Goal: Find contact information: Find contact information

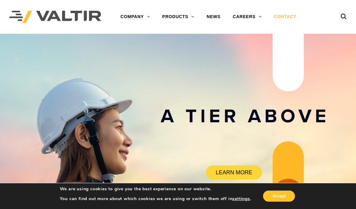
click at [281, 19] on link "CONTACT" at bounding box center [284, 17] width 35 height 12
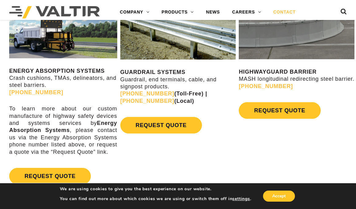
scroll to position [307, 0]
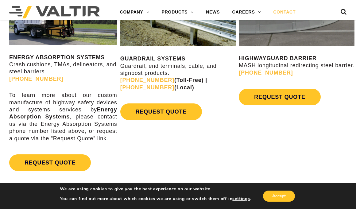
click at [170, 158] on div "ENERGY ABSORPTION SYSTEMS Crash cushions, TMAs, delineators, and steel barriers…" at bounding box center [178, 81] width 356 height 209
click at [190, 139] on div "ENERGY ABSORPTION SYSTEMS Crash cushions, TMAs, delineators, and steel barriers…" at bounding box center [178, 81] width 356 height 209
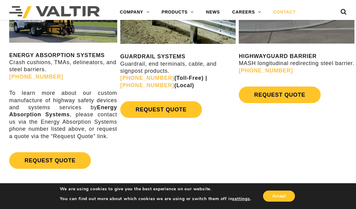
scroll to position [308, 0]
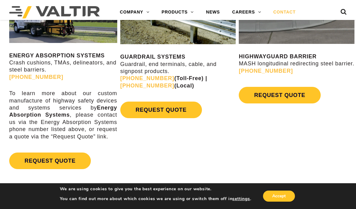
click at [156, 140] on div "ENERGY ABSORPTION SYSTEMS Crash cushions, TMAs, delineators, and steel barriers…" at bounding box center [178, 79] width 356 height 209
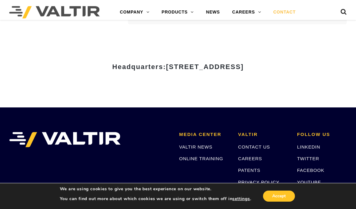
scroll to position [738, 0]
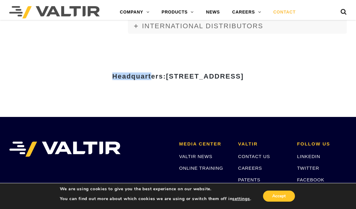
drag, startPoint x: 52, startPoint y: 76, endPoint x: 90, endPoint y: 76, distance: 38.3
click at [112, 76] on strong "Headquarters: [STREET_ADDRESS]" at bounding box center [177, 76] width 131 height 8
drag, startPoint x: 138, startPoint y: 79, endPoint x: 110, endPoint y: 79, distance: 27.6
click at [166, 79] on span "[STREET_ADDRESS]" at bounding box center [205, 76] width 78 height 8
drag, startPoint x: 107, startPoint y: 75, endPoint x: 304, endPoint y: 75, distance: 197.8
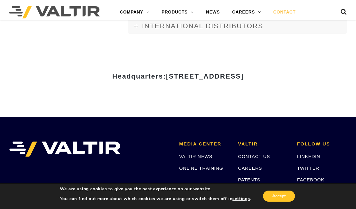
click at [243, 75] on span "[STREET_ADDRESS]" at bounding box center [205, 76] width 78 height 8
copy span "[STREET_ADDRESS]"
drag, startPoint x: 158, startPoint y: 79, endPoint x: 175, endPoint y: 79, distance: 17.5
click at [166, 79] on span "[STREET_ADDRESS]" at bounding box center [205, 76] width 78 height 8
click at [309, 78] on h3 "Headquarters: [STREET_ADDRESS]" at bounding box center [177, 76] width 297 height 7
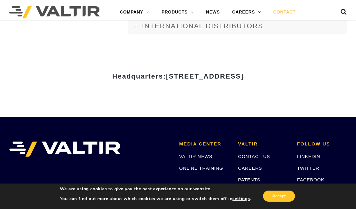
click at [308, 77] on h3 "Headquarters: [STREET_ADDRESS]" at bounding box center [177, 76] width 297 height 7
drag, startPoint x: 305, startPoint y: 76, endPoint x: 73, endPoint y: 65, distance: 232.4
click at [73, 65] on div "Headquarters: [STREET_ADDRESS]" at bounding box center [178, 78] width 307 height 76
copy div "Headquarters: [STREET_ADDRESS]"
click at [138, 117] on div "Headquarters: [STREET_ADDRESS]" at bounding box center [178, 78] width 307 height 76
